Goal: Task Accomplishment & Management: Manage account settings

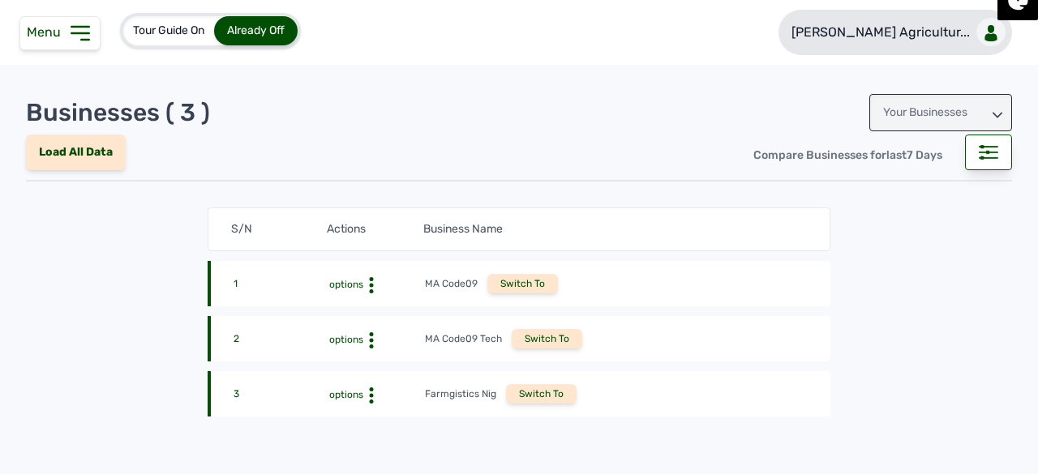
click at [879, 29] on p "[PERSON_NAME] Agricultur..." at bounding box center [880, 32] width 178 height 19
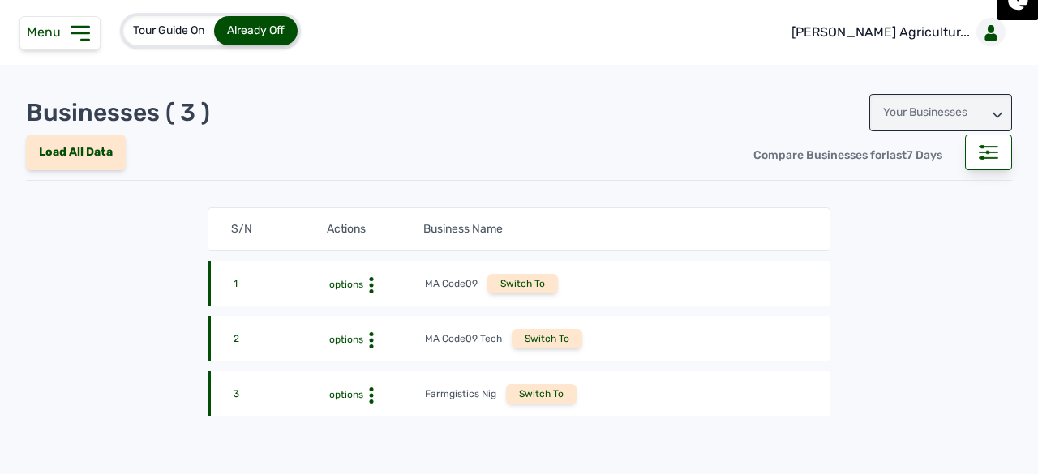
click at [902, 115] on div "Your Businesses" at bounding box center [940, 112] width 143 height 37
click at [895, 199] on div "Invitations" at bounding box center [940, 184] width 143 height 29
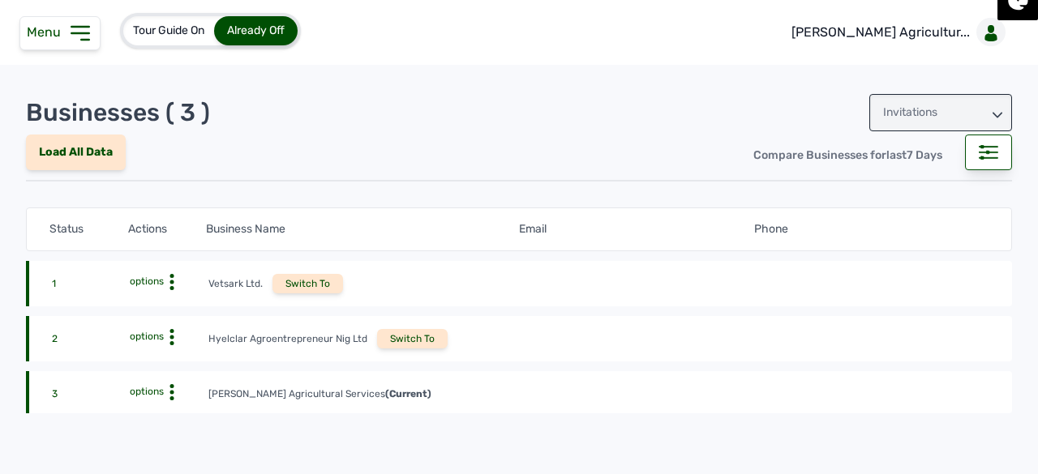
click at [404, 345] on div "Switch To" at bounding box center [412, 338] width 71 height 19
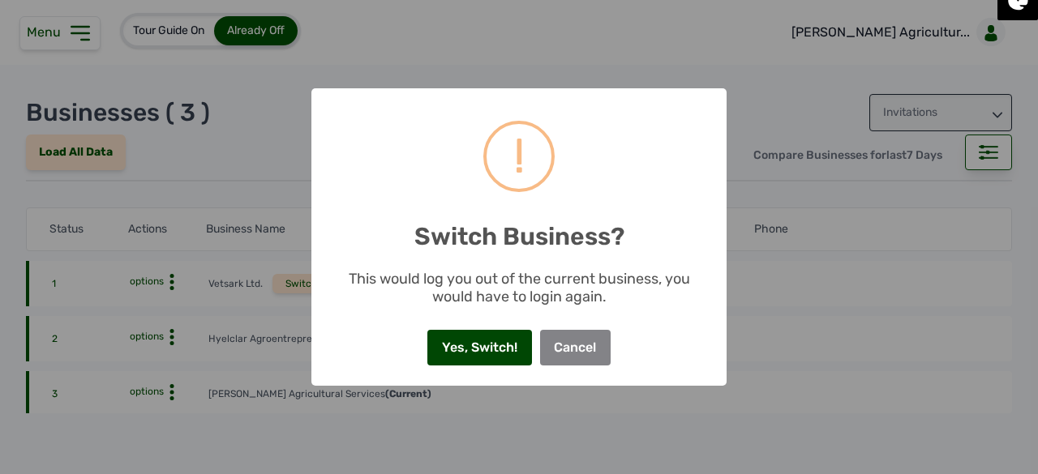
click at [456, 348] on button "Yes, Switch!" at bounding box center [479, 348] width 104 height 36
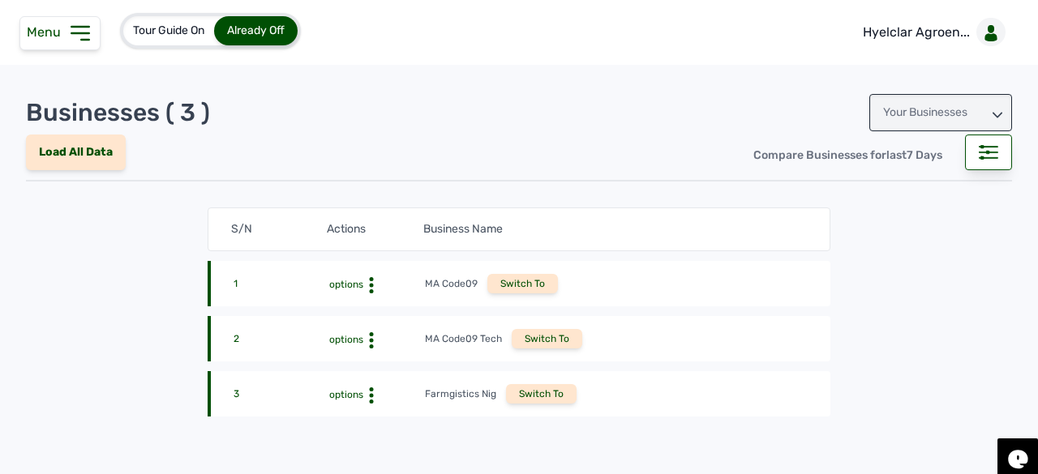
click at [72, 28] on icon at bounding box center [80, 33] width 26 height 26
